Goal: Information Seeking & Learning: Learn about a topic

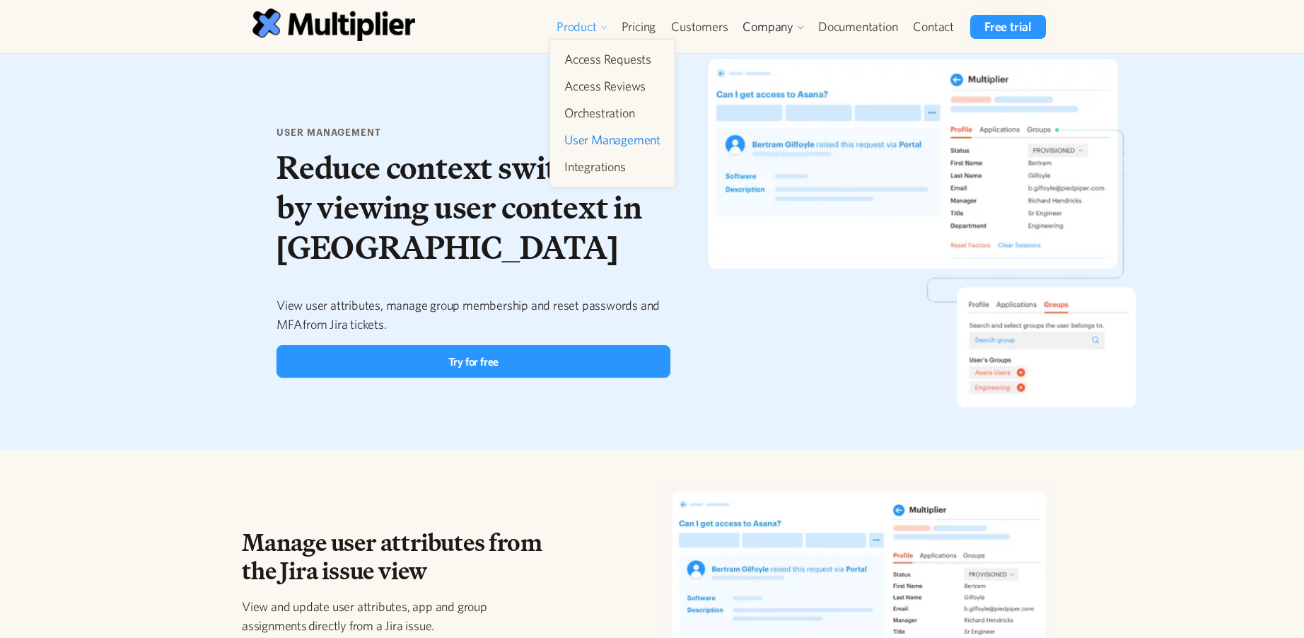
click at [583, 29] on div "Product" at bounding box center [577, 26] width 40 height 17
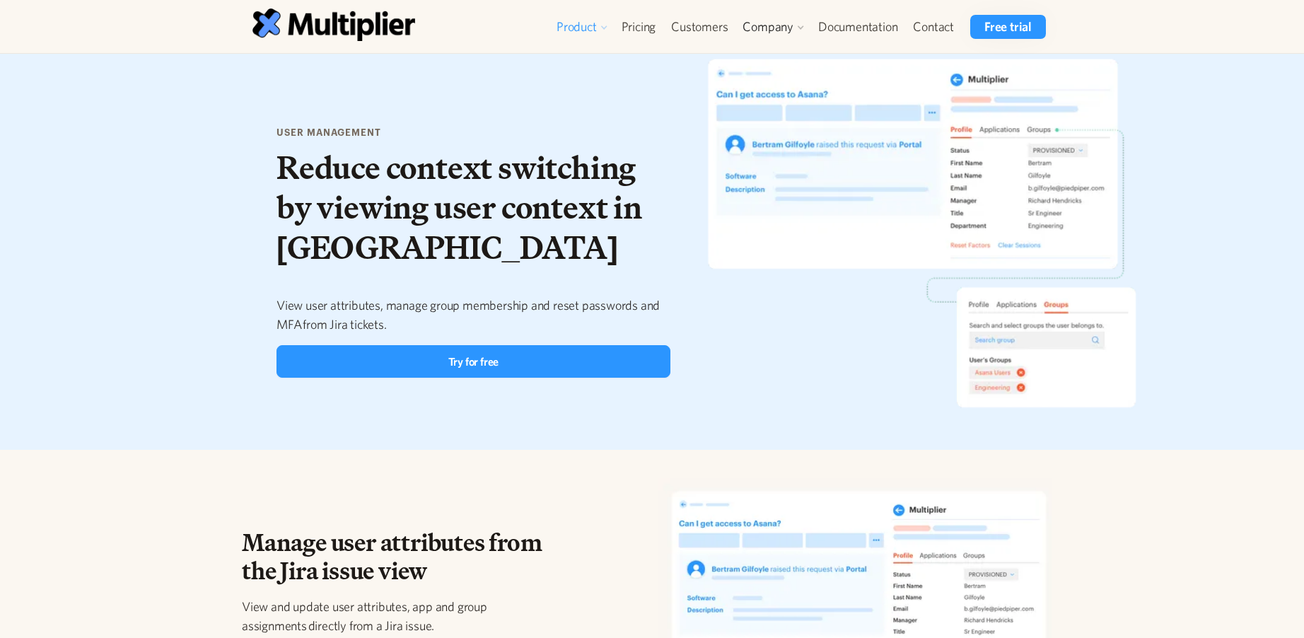
click at [583, 29] on div "Product" at bounding box center [577, 26] width 40 height 17
click at [131, 545] on div "Manage user attributes from the Jira issue view View and update user attributes…" at bounding box center [652, 574] width 1304 height 248
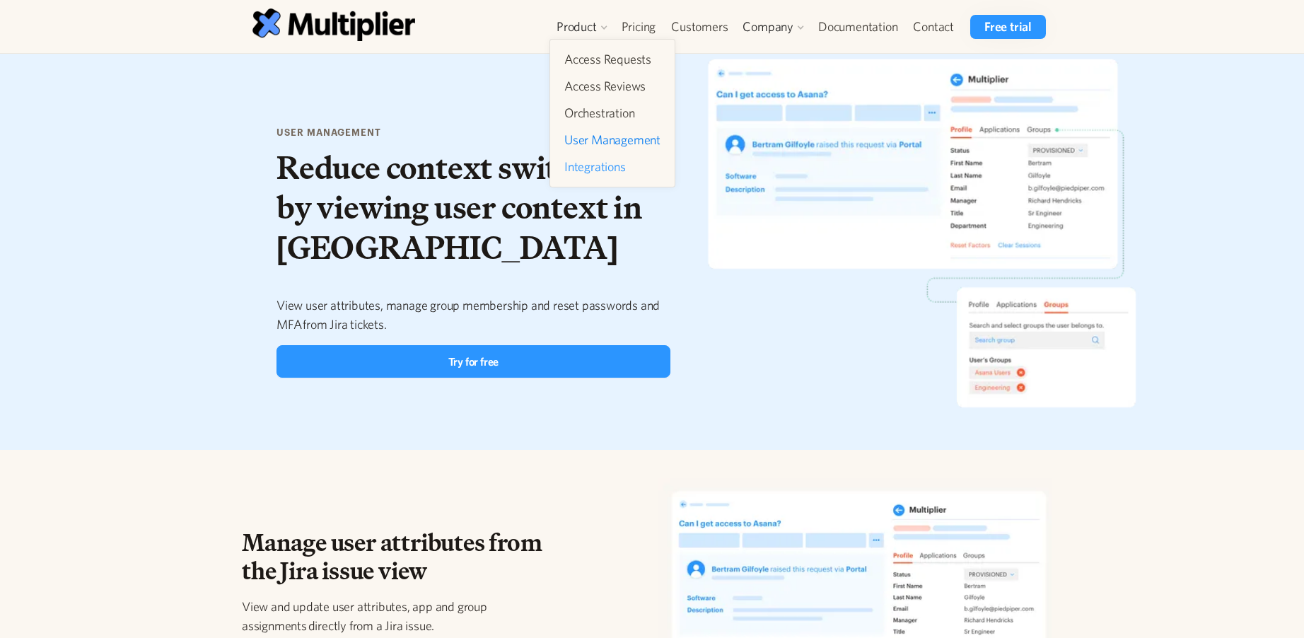
click at [623, 161] on link "Integrations" at bounding box center [613, 166] width 108 height 25
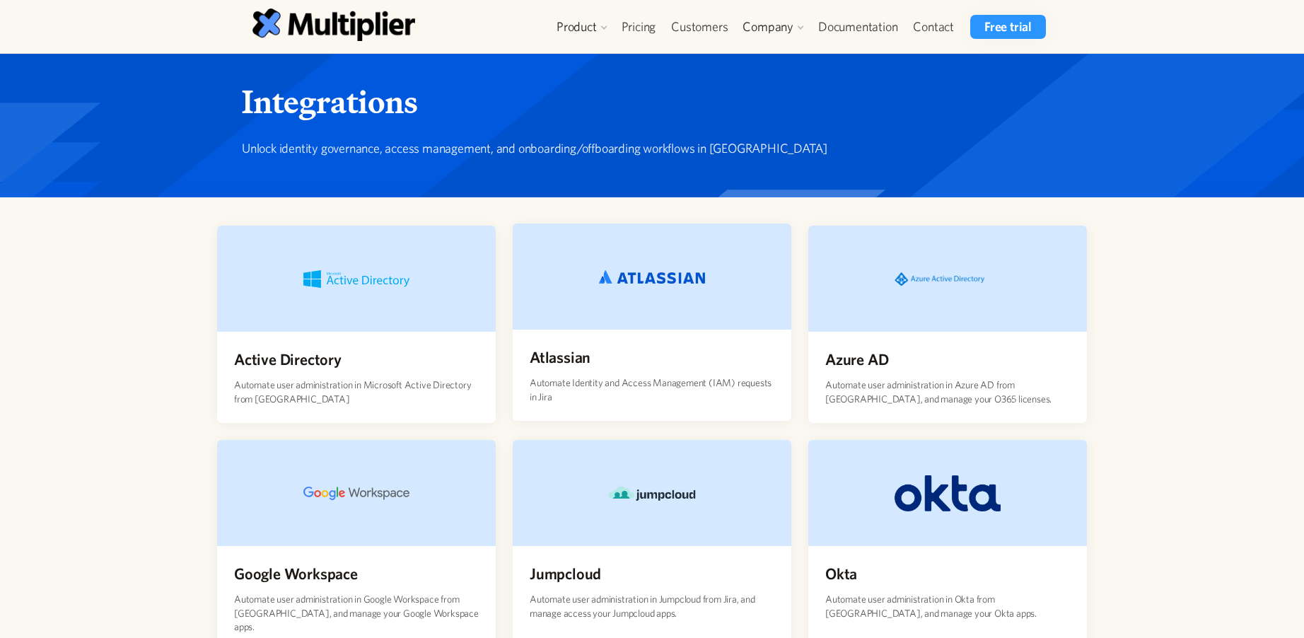
click at [734, 283] on div at bounding box center [652, 276] width 279 height 106
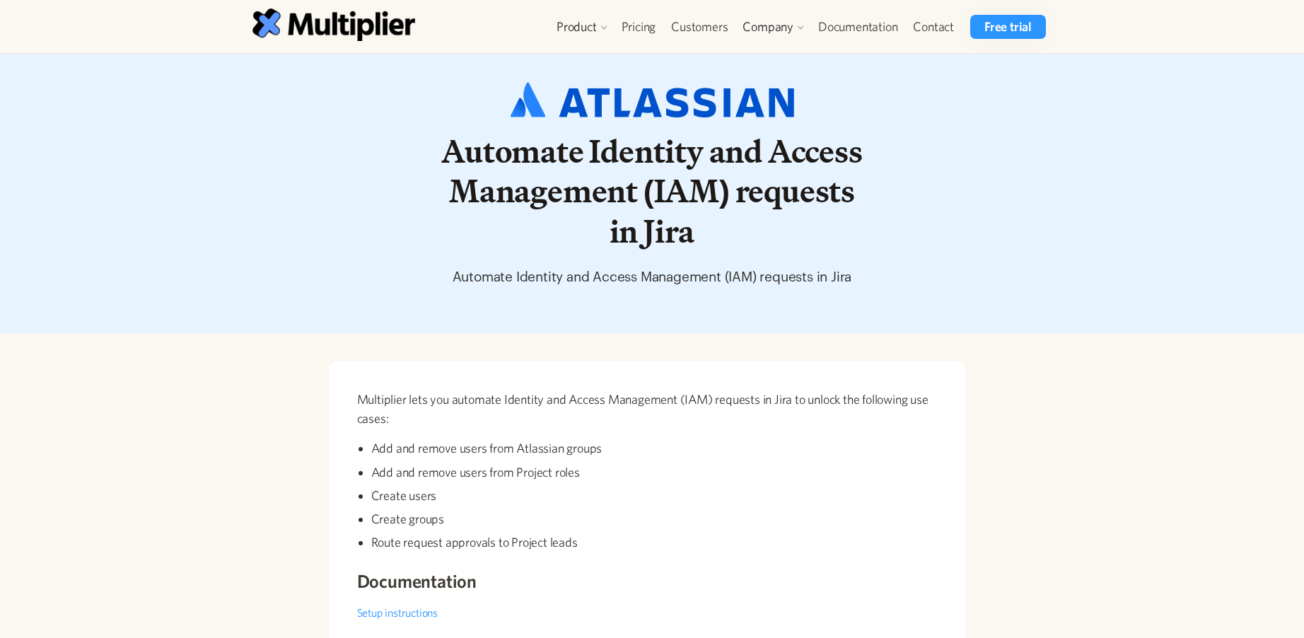
click at [230, 394] on div "Multiplier lets you automate Identity and Access Management (IAM) requests in J…" at bounding box center [652, 504] width 870 height 286
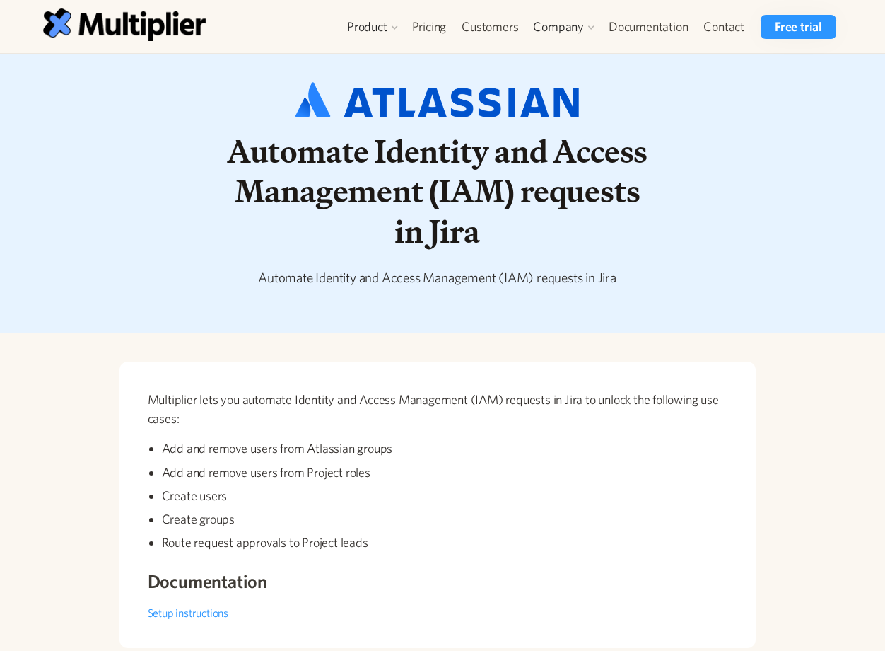
click at [69, 269] on div "Automate Identity and Access Management (IAM) requests in Jira Automate Identit…" at bounding box center [443, 193] width 870 height 223
